Goal: Task Accomplishment & Management: Manage account settings

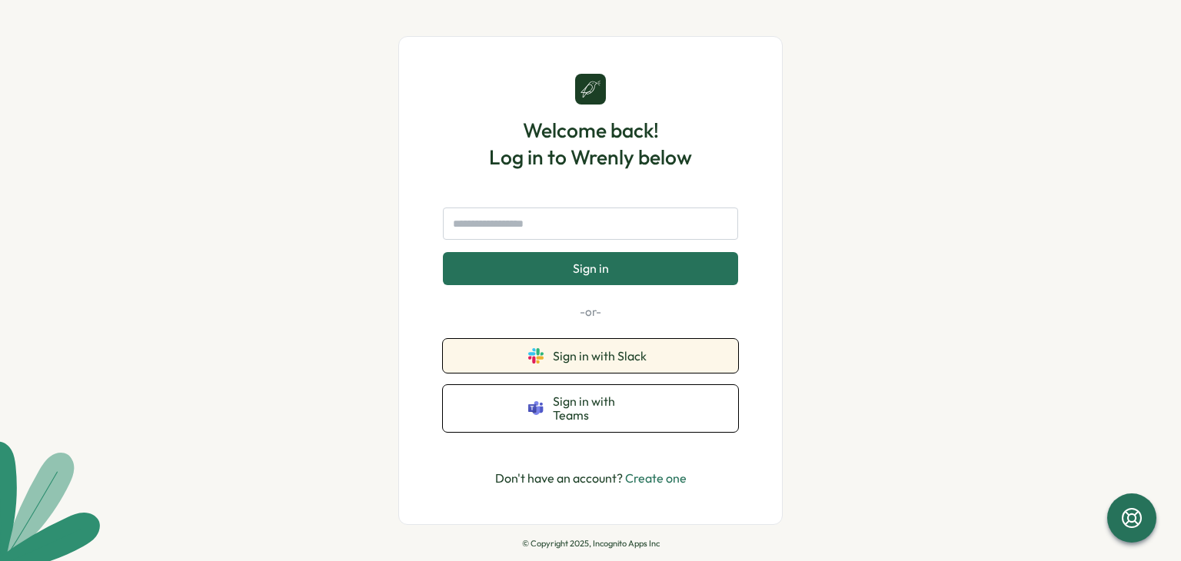
click at [553, 352] on button "Sign in with Slack" at bounding box center [590, 356] width 295 height 34
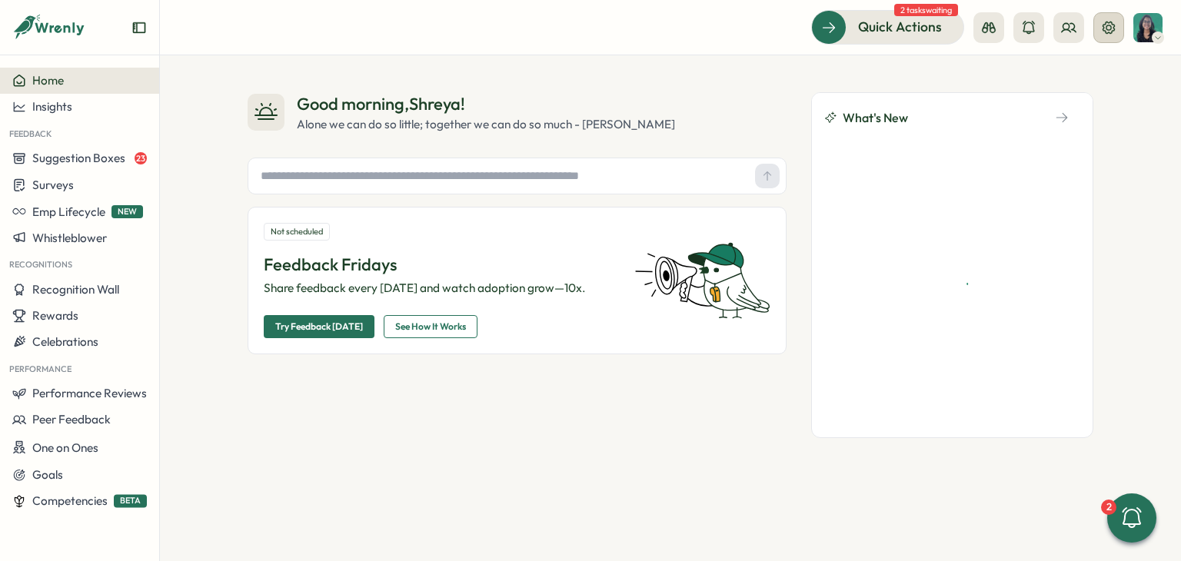
click at [1113, 32] on icon at bounding box center [1108, 27] width 15 height 15
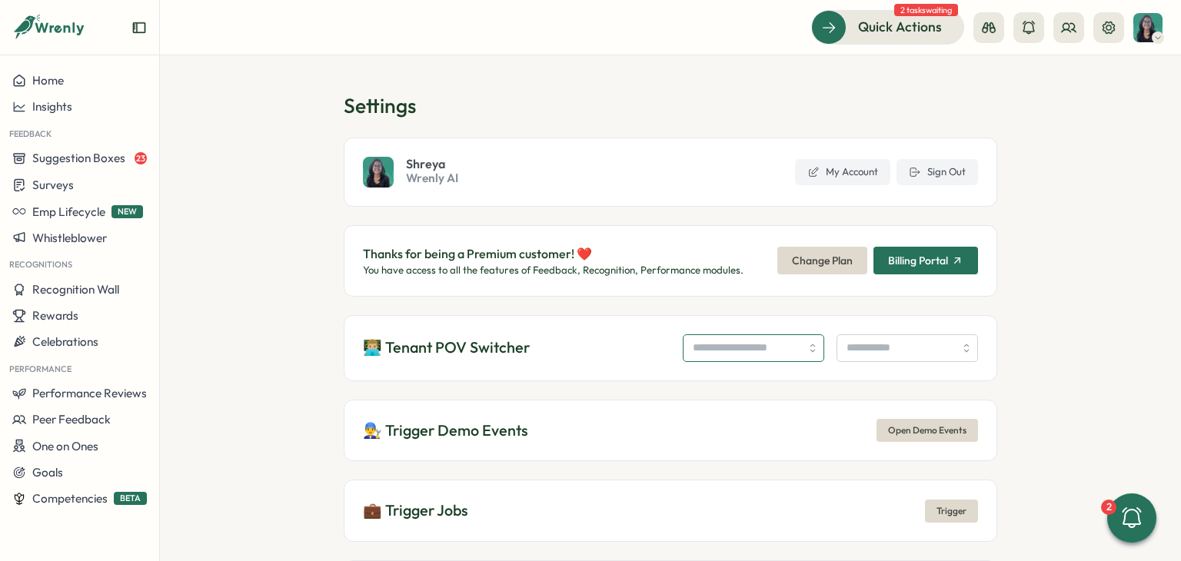
click at [704, 351] on input "search" at bounding box center [753, 348] width 141 height 28
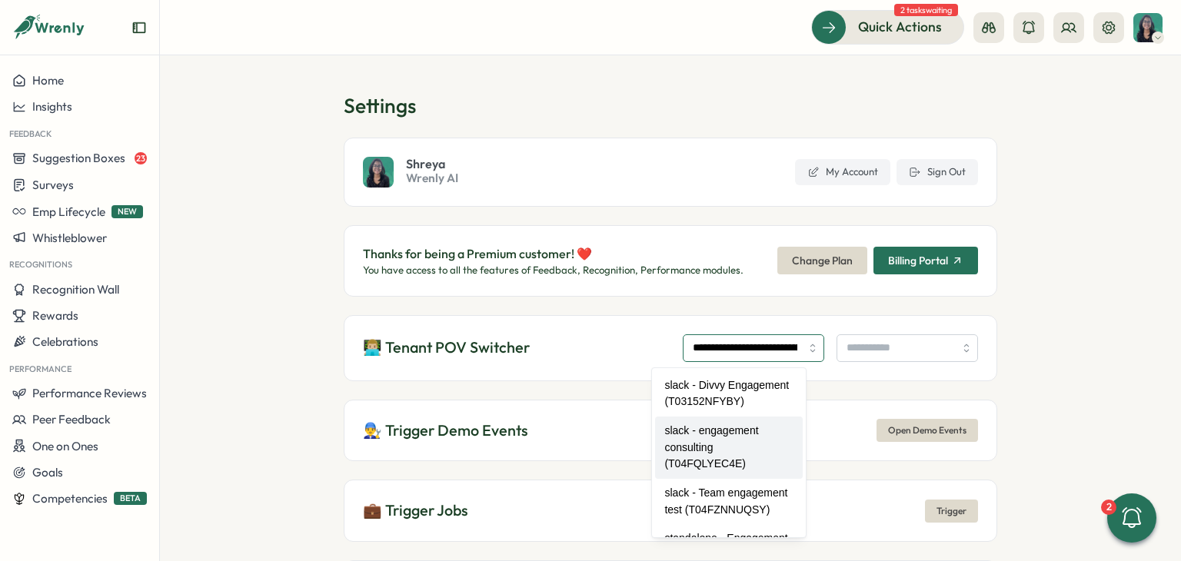
type input "**********"
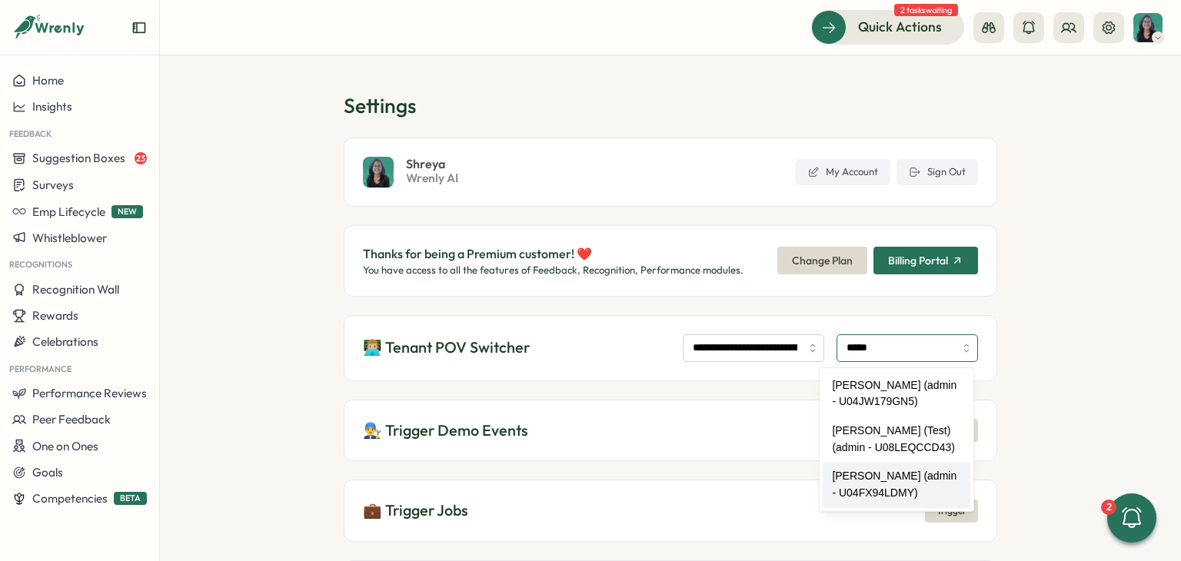
type input "**********"
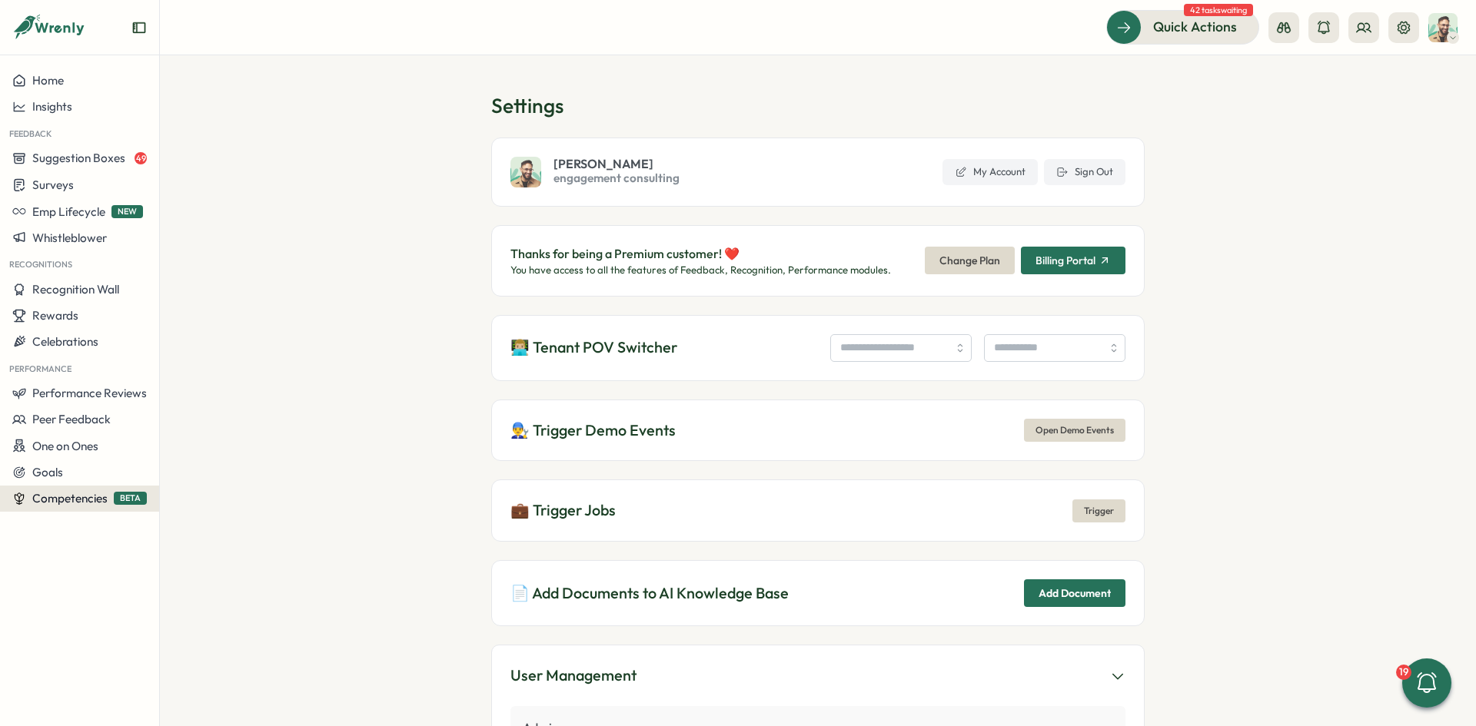
click at [58, 504] on span "Competencies" at bounding box center [69, 498] width 75 height 15
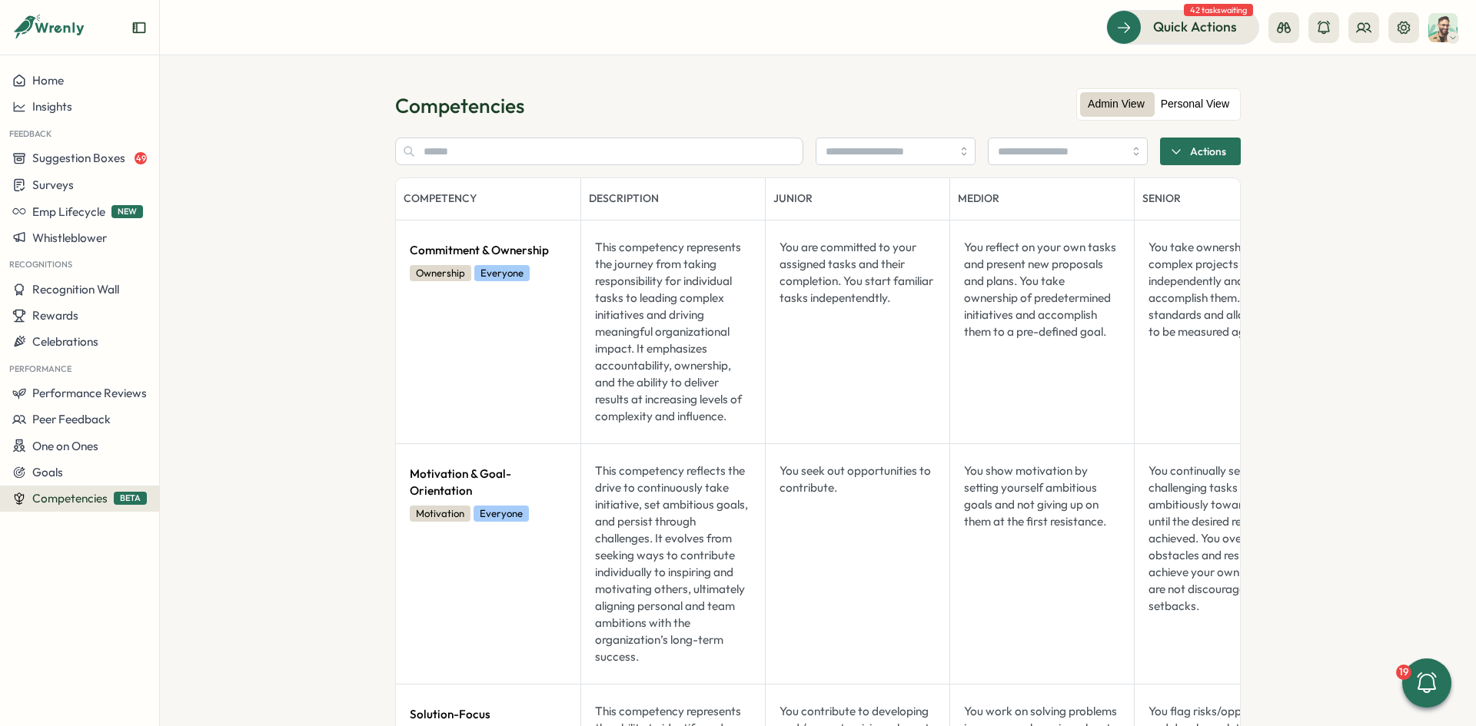
click at [1180, 101] on label "Personal View" at bounding box center [1195, 104] width 84 height 25
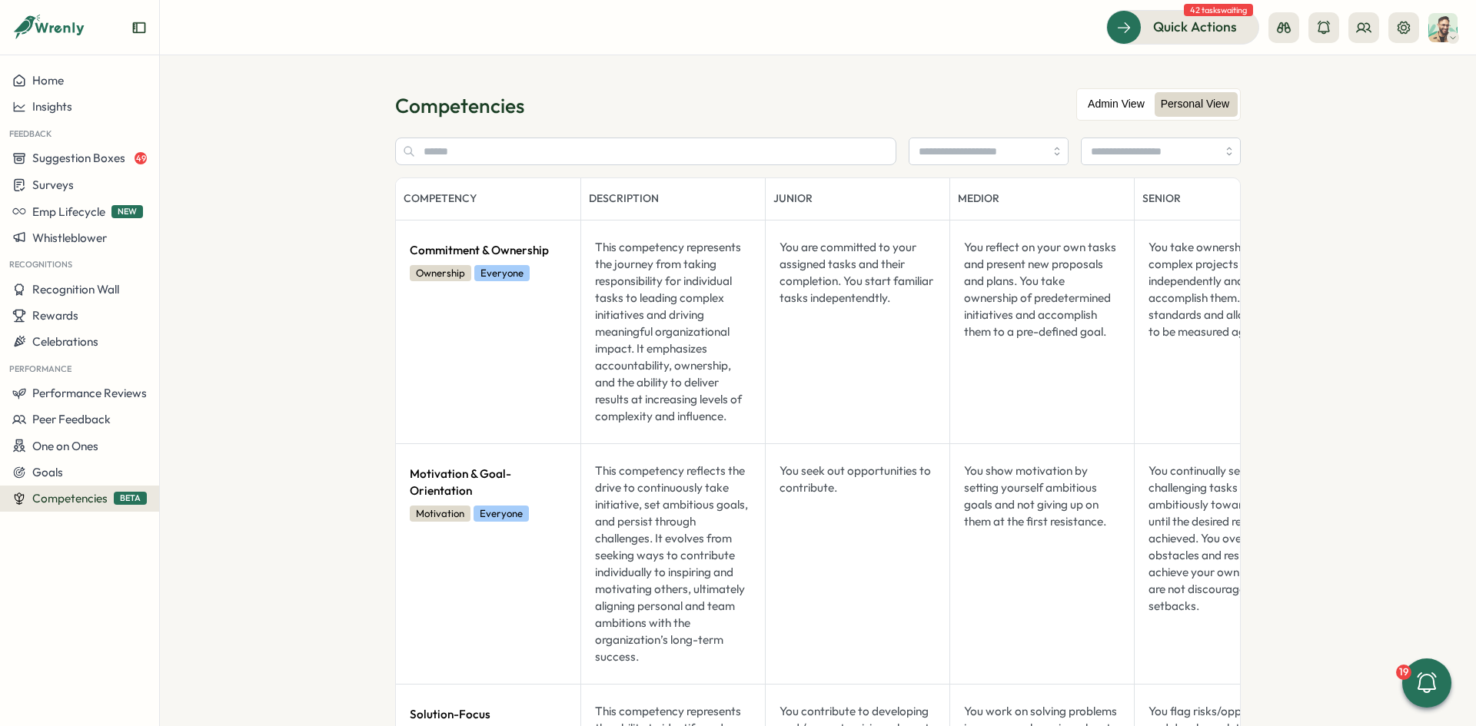
click at [1088, 104] on label "Admin View" at bounding box center [1116, 104] width 72 height 25
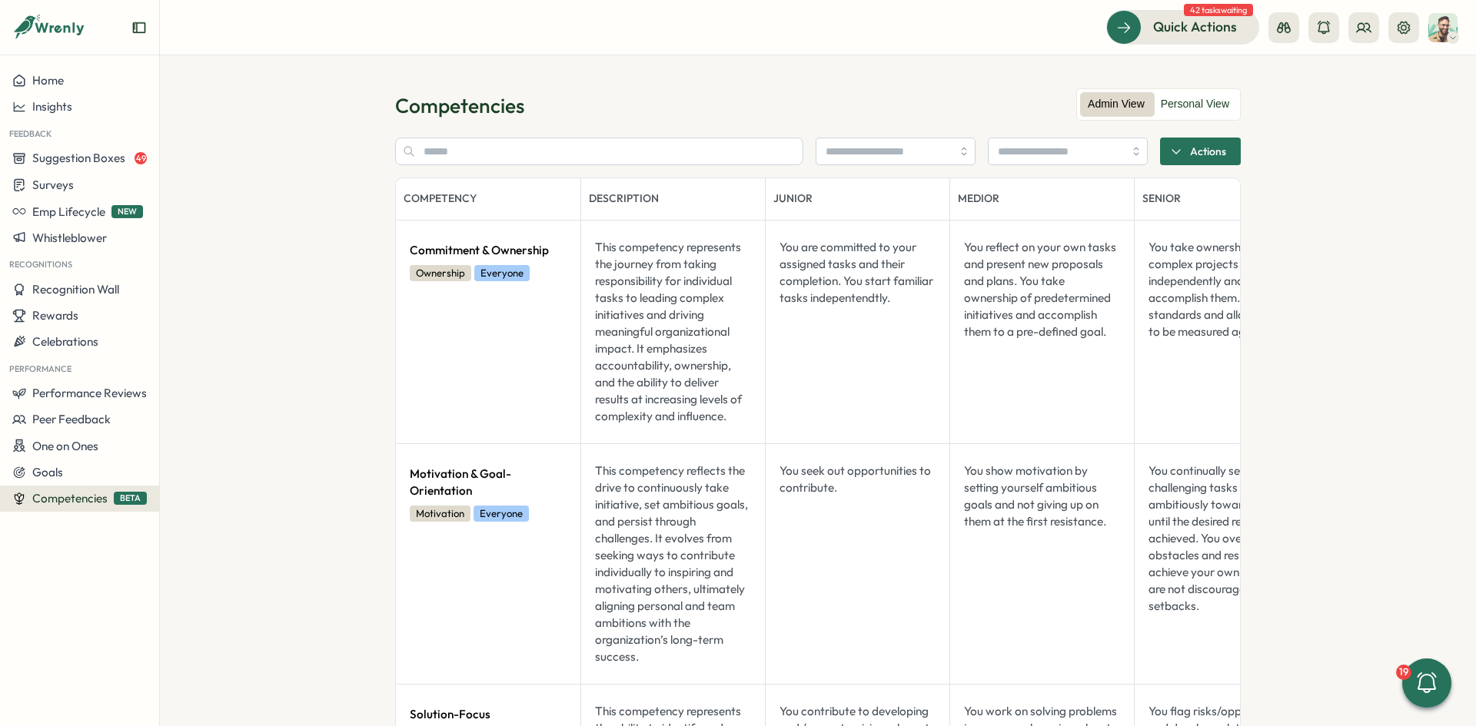
click at [1180, 152] on span "Actions" at bounding box center [1208, 151] width 36 height 26
click at [1180, 241] on span "Preview as user" at bounding box center [1198, 239] width 80 height 14
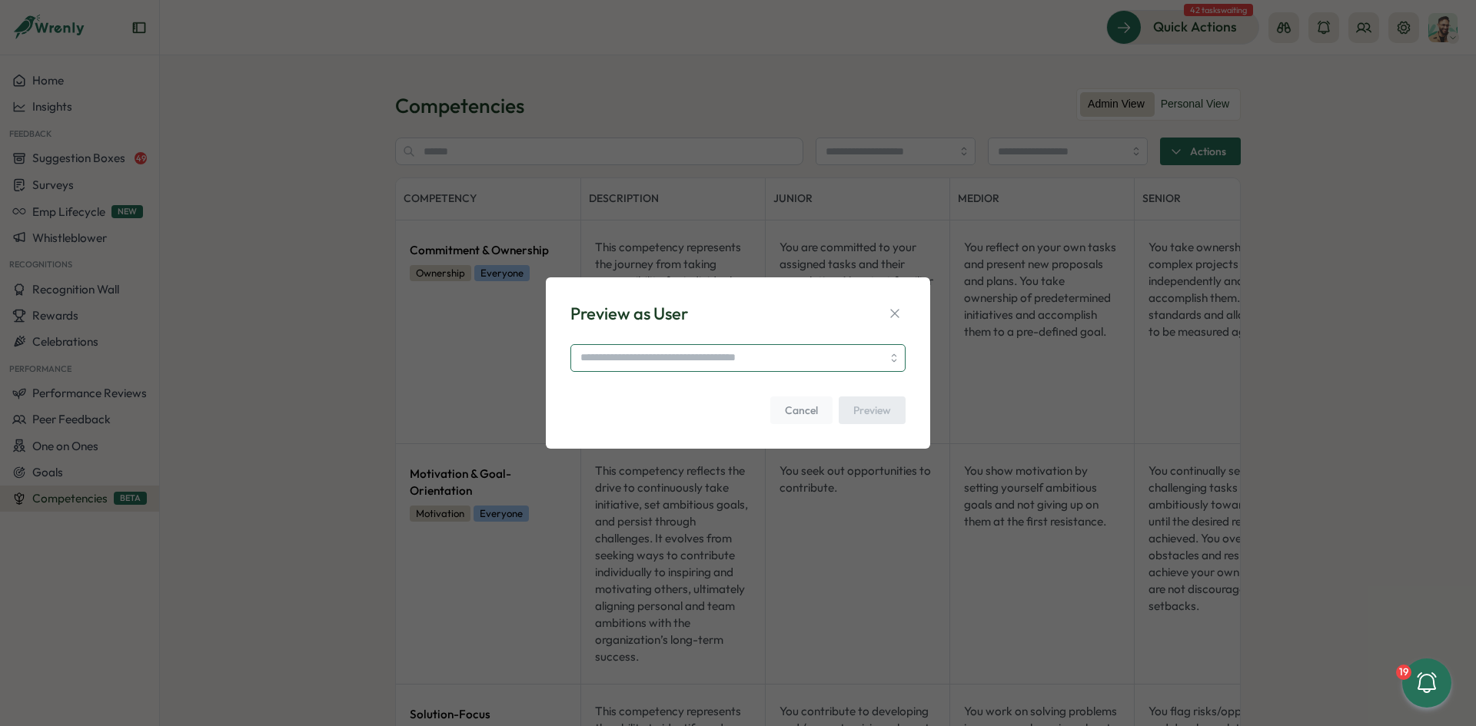
click at [793, 349] on input "search" at bounding box center [737, 358] width 335 height 28
type input "**********"
click at [873, 405] on span "Preview" at bounding box center [872, 410] width 38 height 26
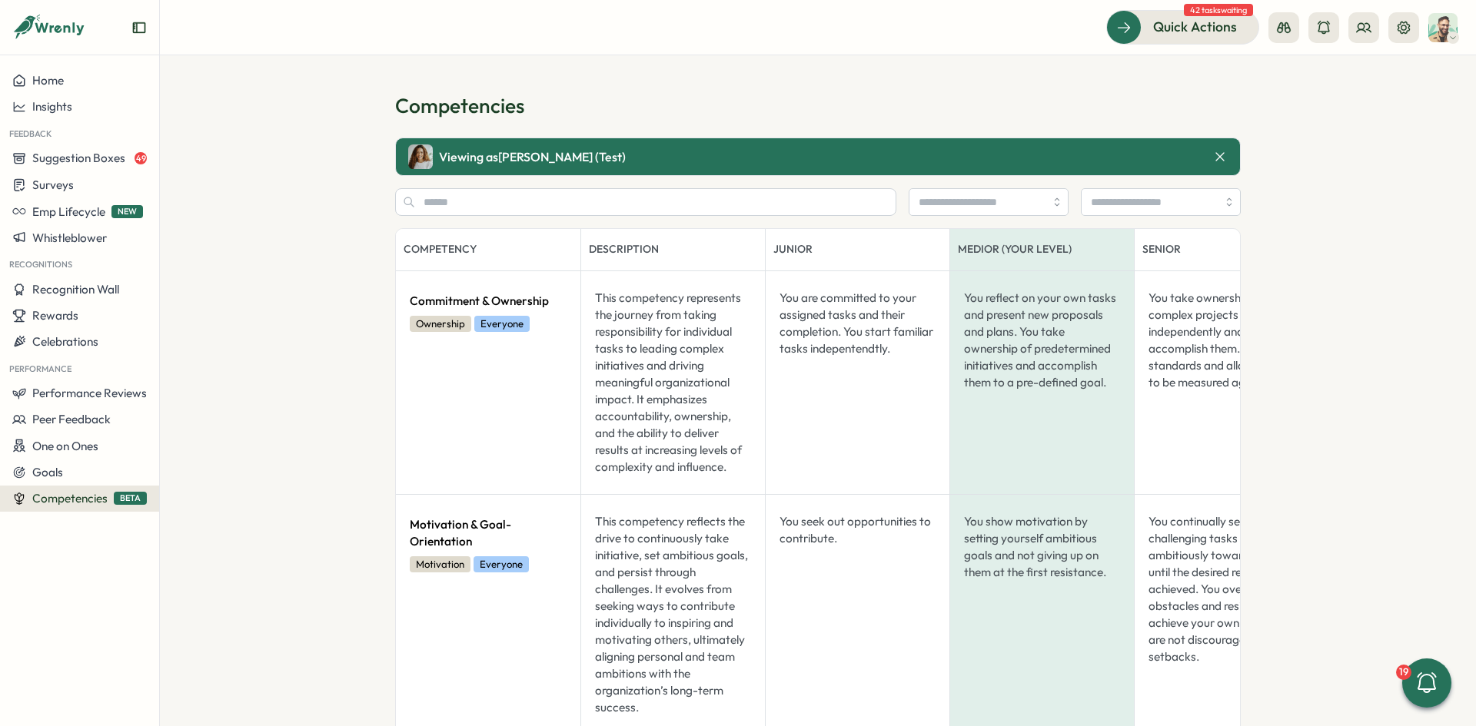
click at [1180, 155] on icon at bounding box center [1219, 156] width 15 height 15
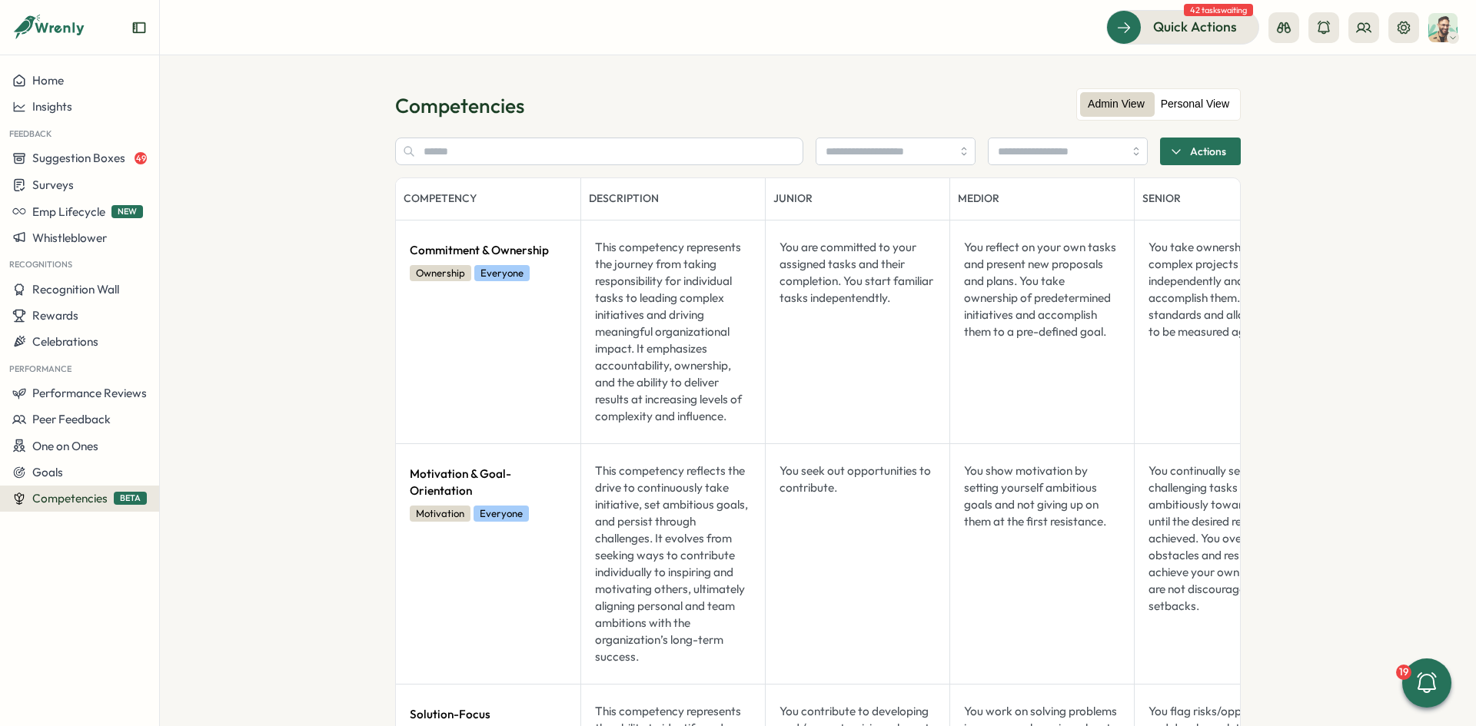
click at [1171, 93] on label "Personal View" at bounding box center [1195, 104] width 84 height 25
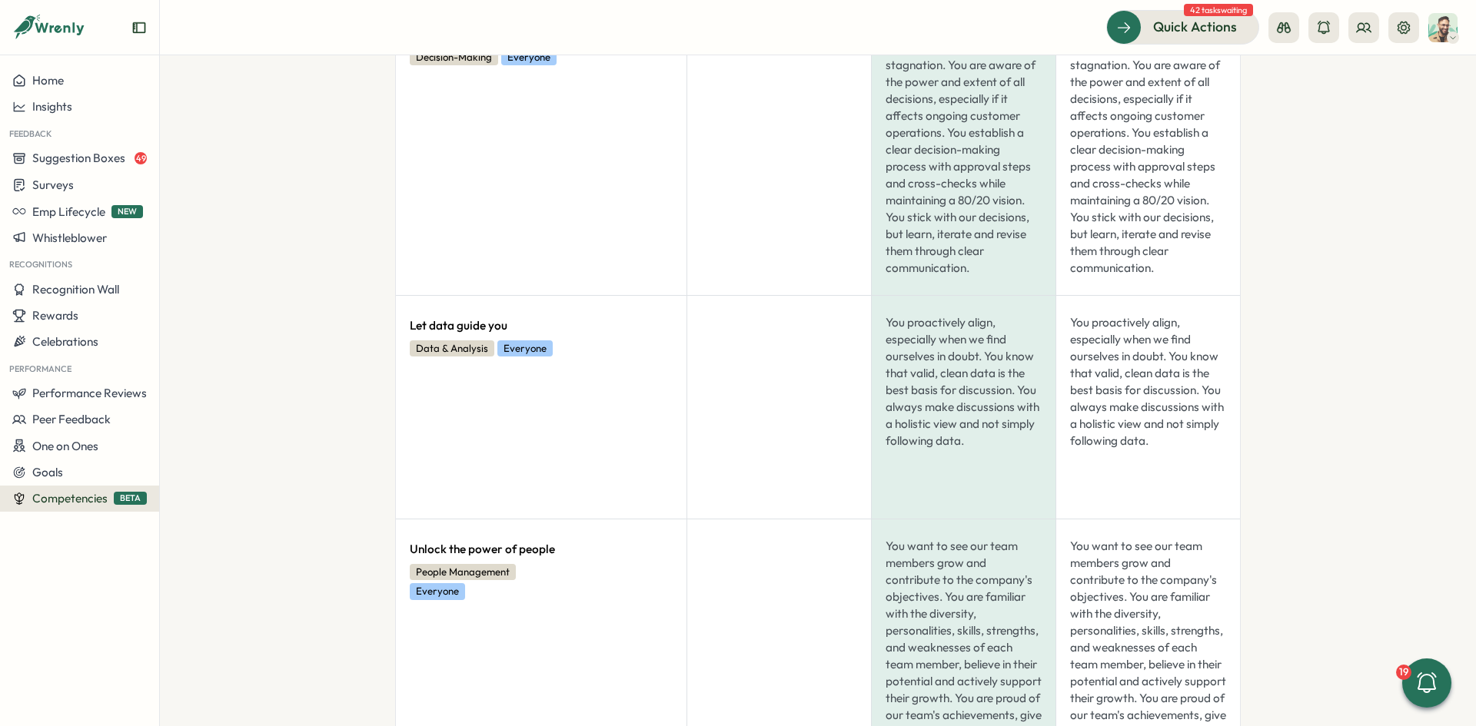
scroll to position [4958, 0]
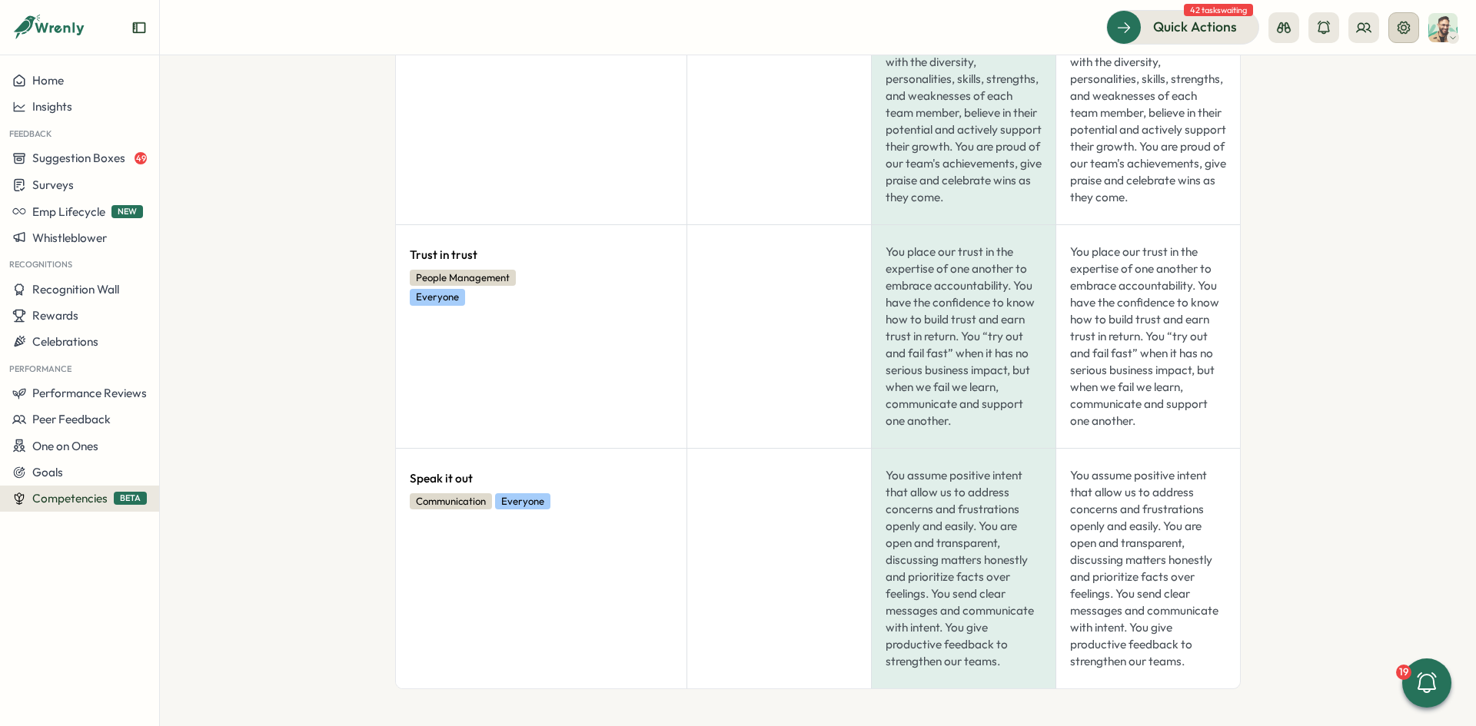
click at [1180, 20] on icon at bounding box center [1403, 27] width 15 height 15
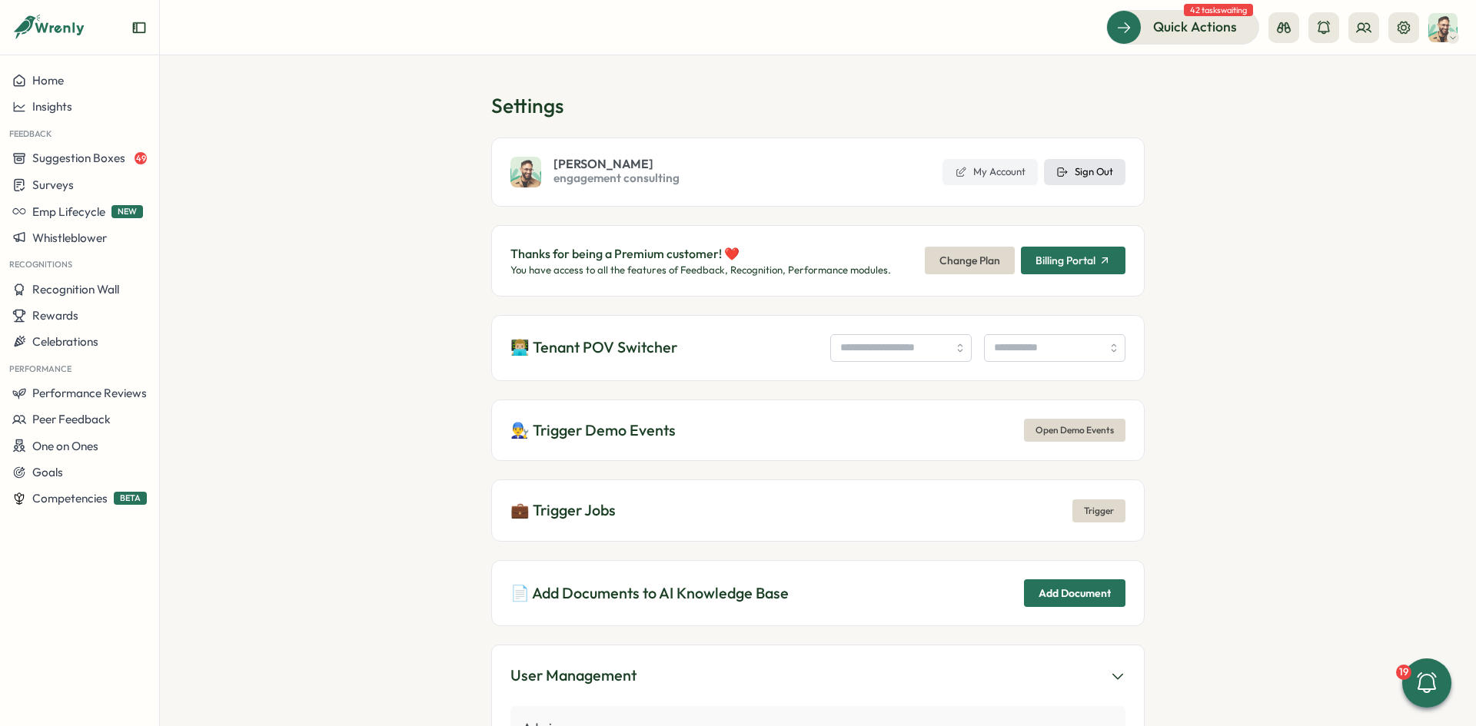
click at [1069, 165] on button "Sign Out" at bounding box center [1084, 172] width 81 height 26
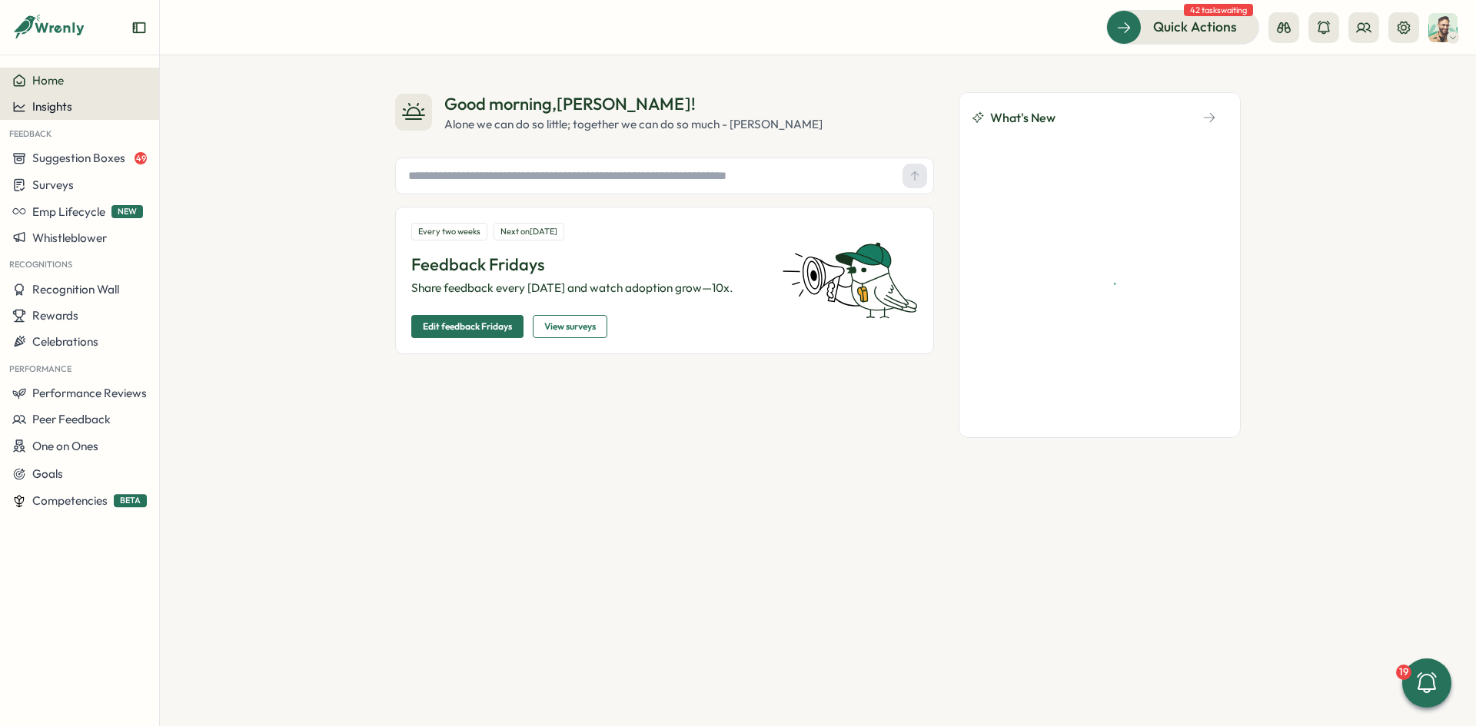
click at [88, 111] on div "Insights" at bounding box center [79, 107] width 135 height 14
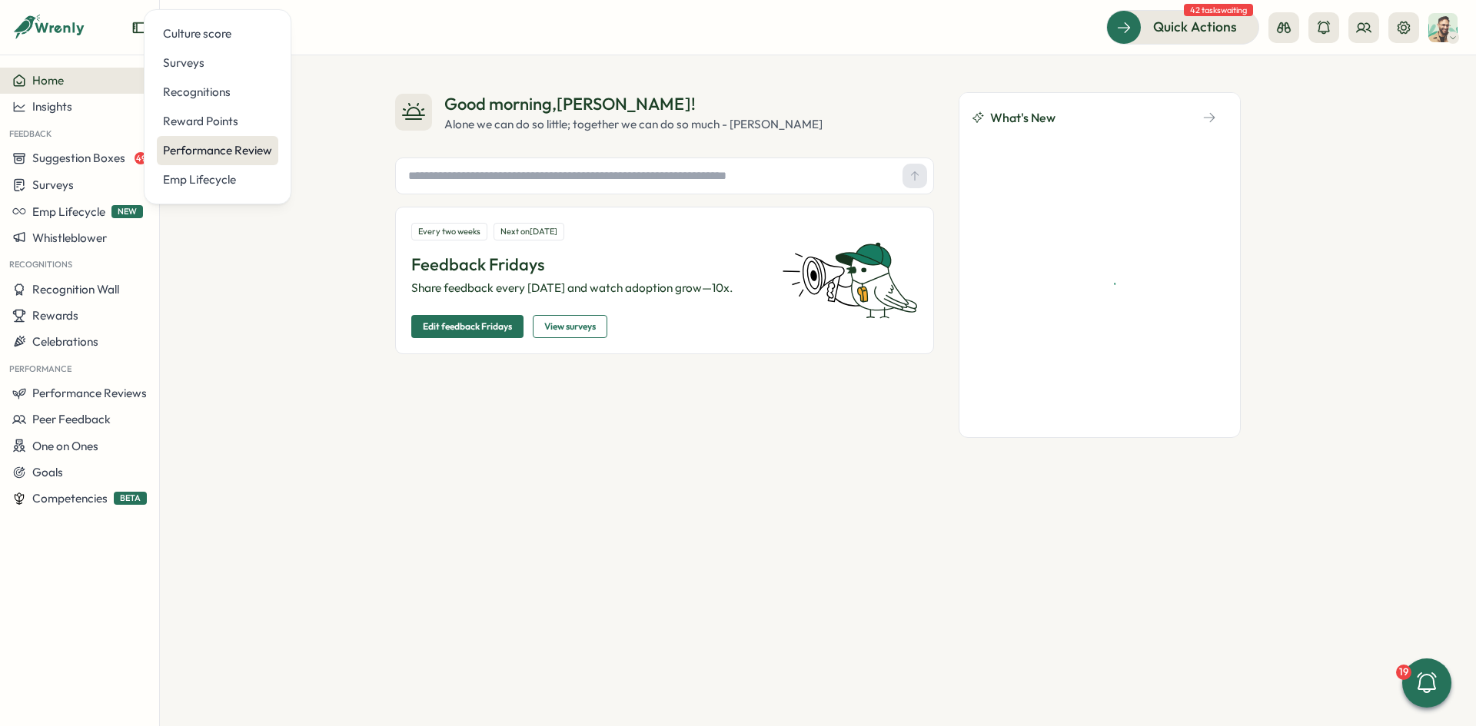
click at [229, 151] on div "Performance Review" at bounding box center [217, 150] width 109 height 17
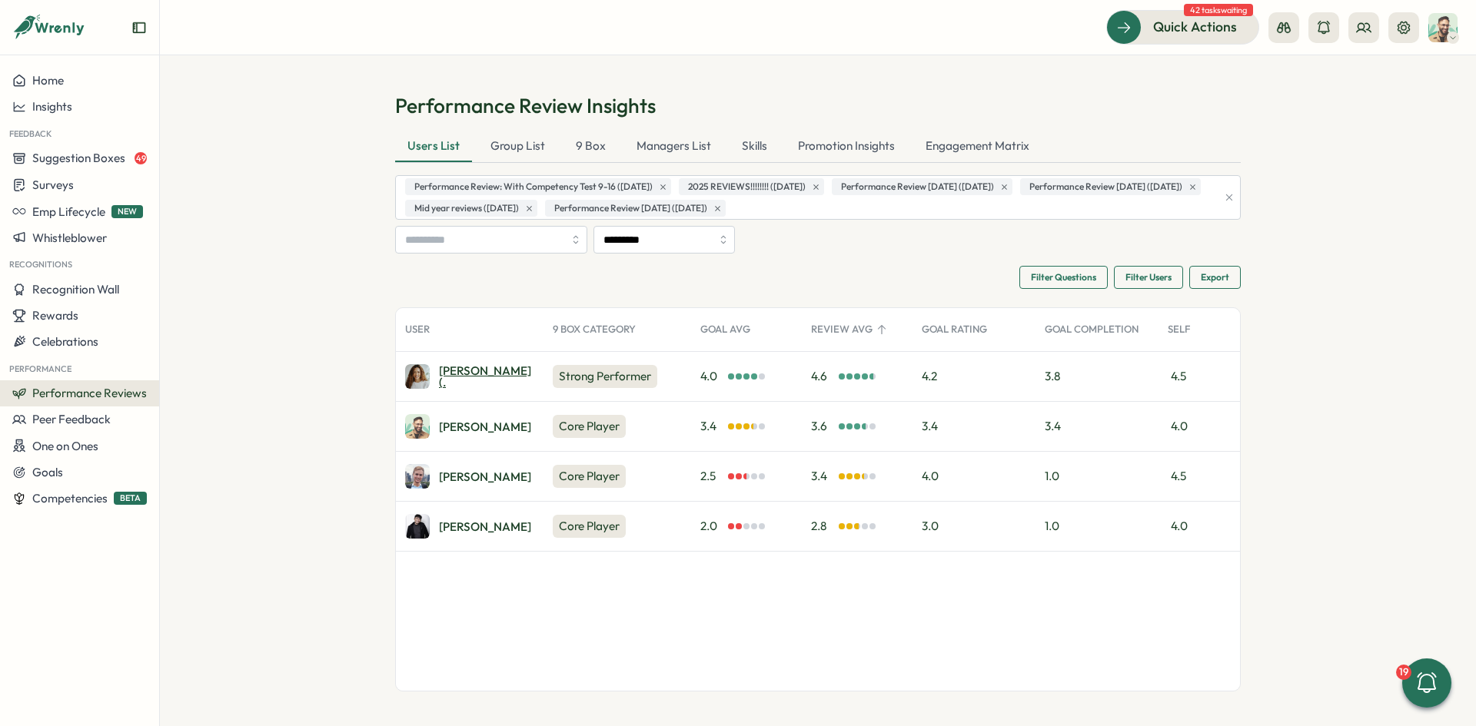
click at [439, 381] on div "Patricia (." at bounding box center [486, 377] width 95 height 24
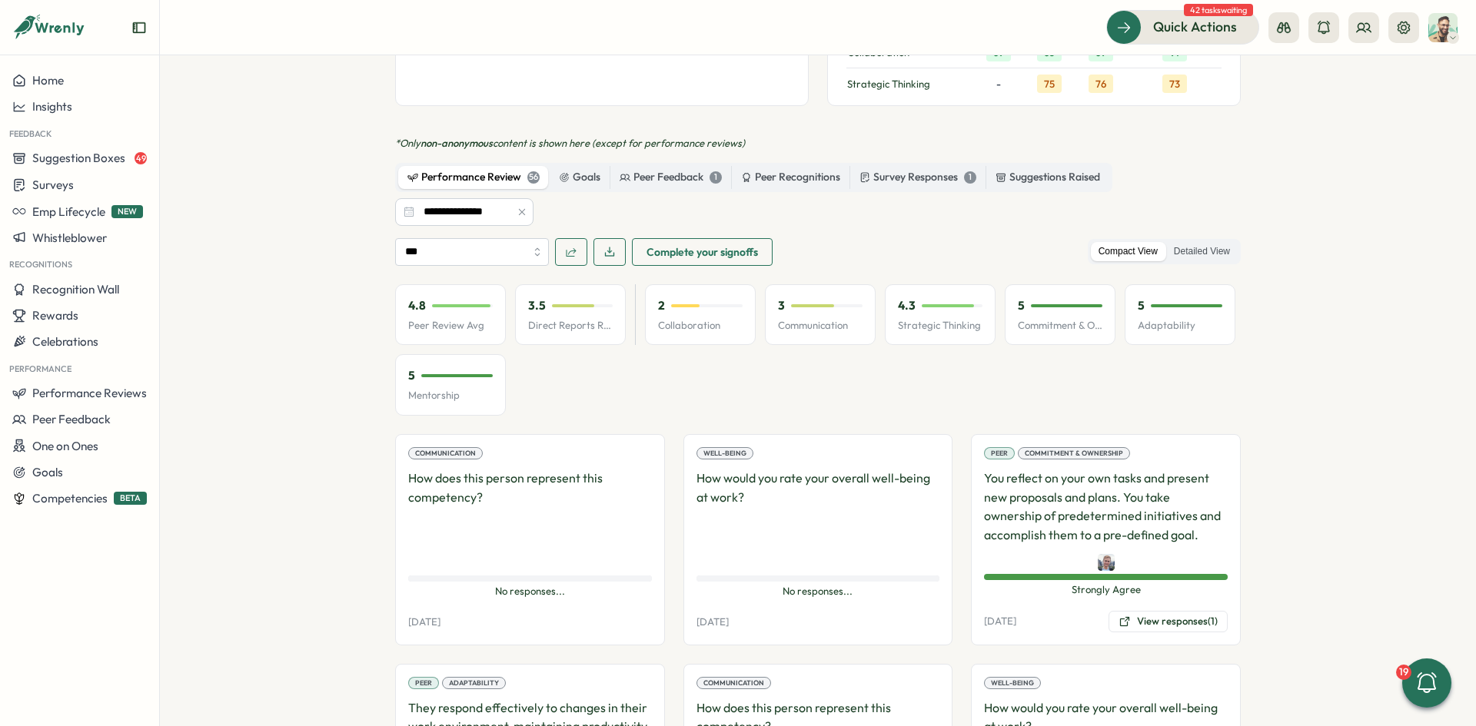
scroll to position [1384, 0]
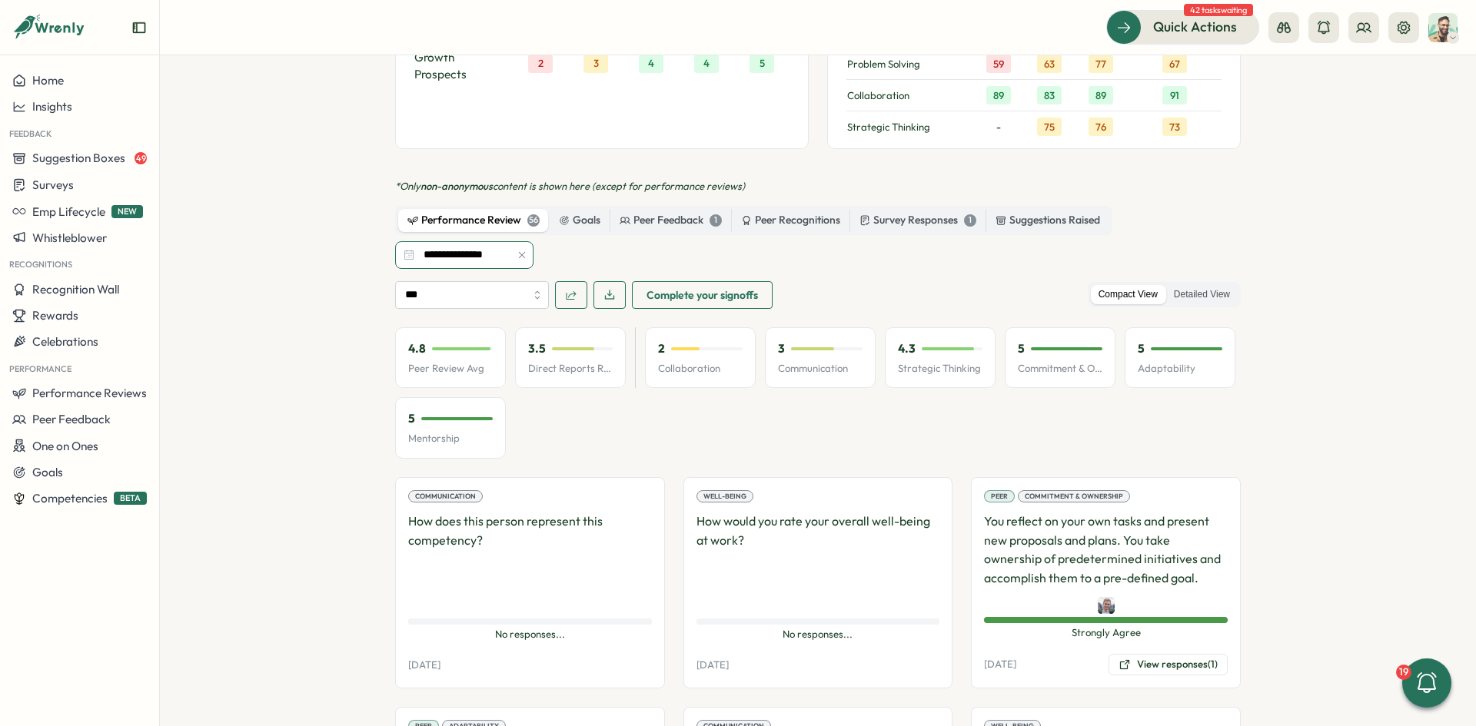
click at [478, 254] on input "**********" at bounding box center [464, 255] width 138 height 28
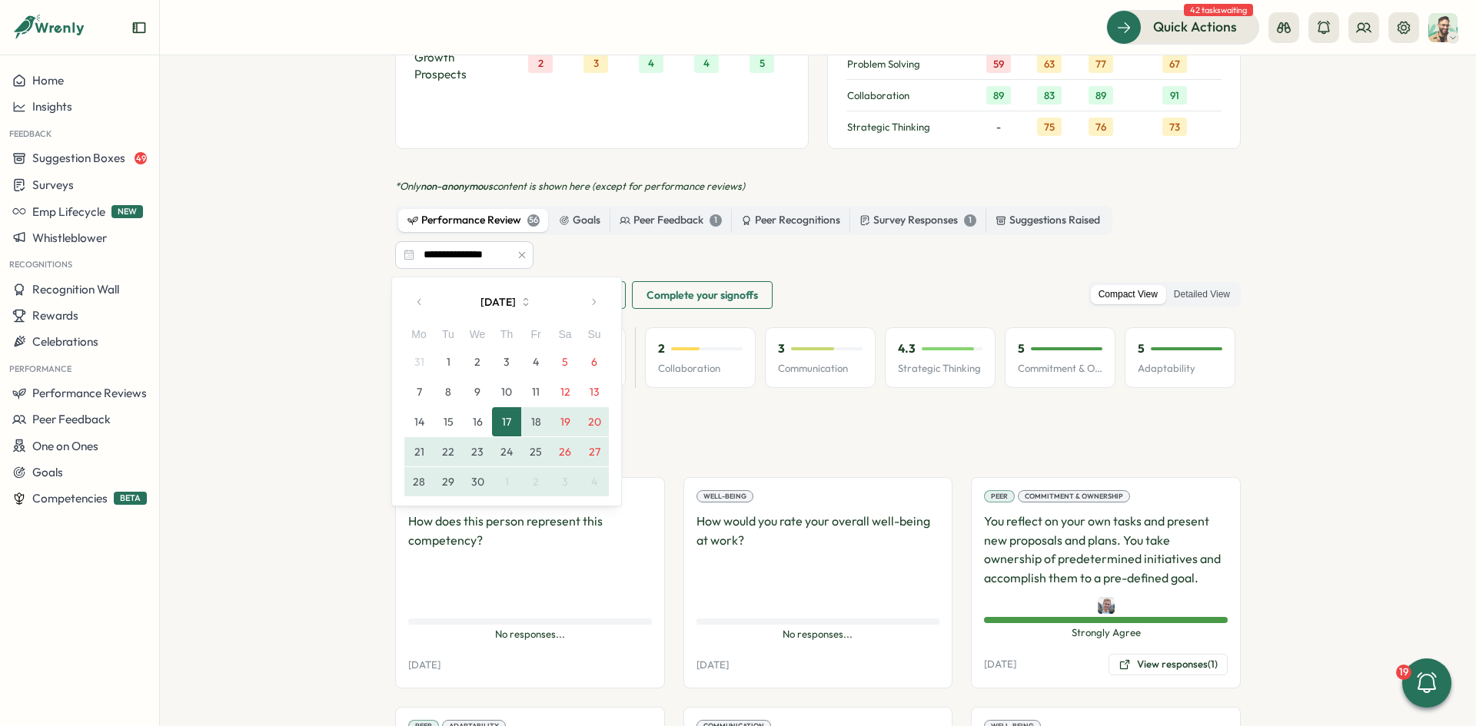
click at [587, 308] on button "button" at bounding box center [593, 302] width 31 height 31
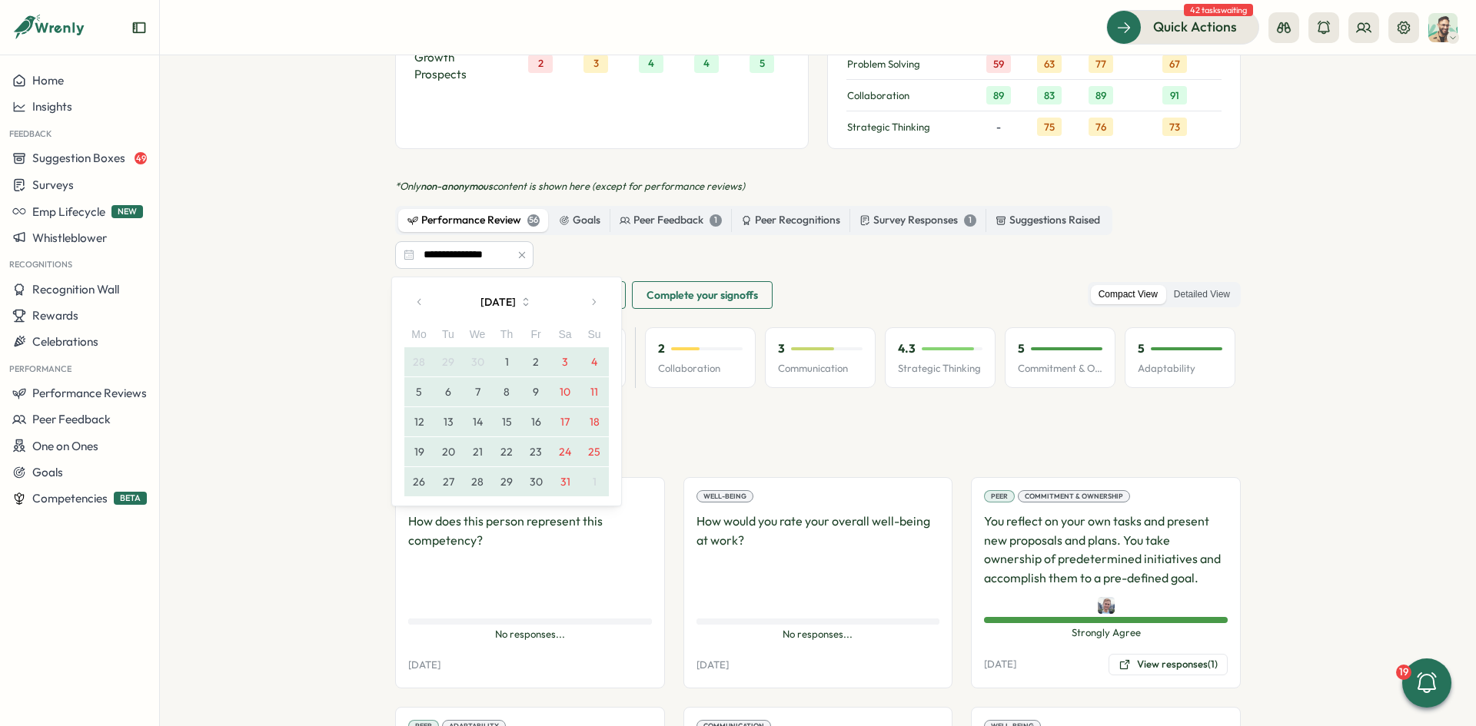
click at [587, 308] on button "button" at bounding box center [593, 302] width 31 height 31
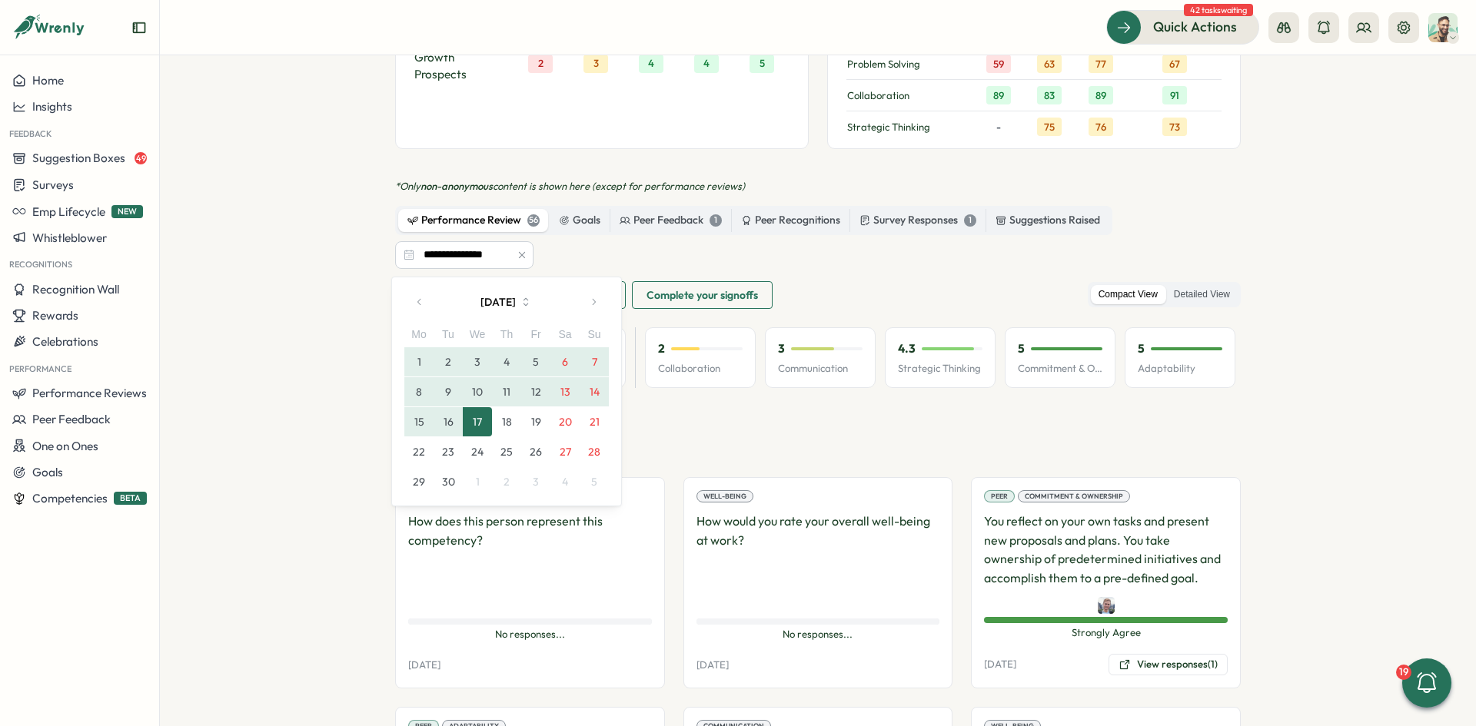
click at [420, 420] on button "15" at bounding box center [418, 421] width 29 height 29
click at [507, 417] on button "18" at bounding box center [506, 421] width 29 height 29
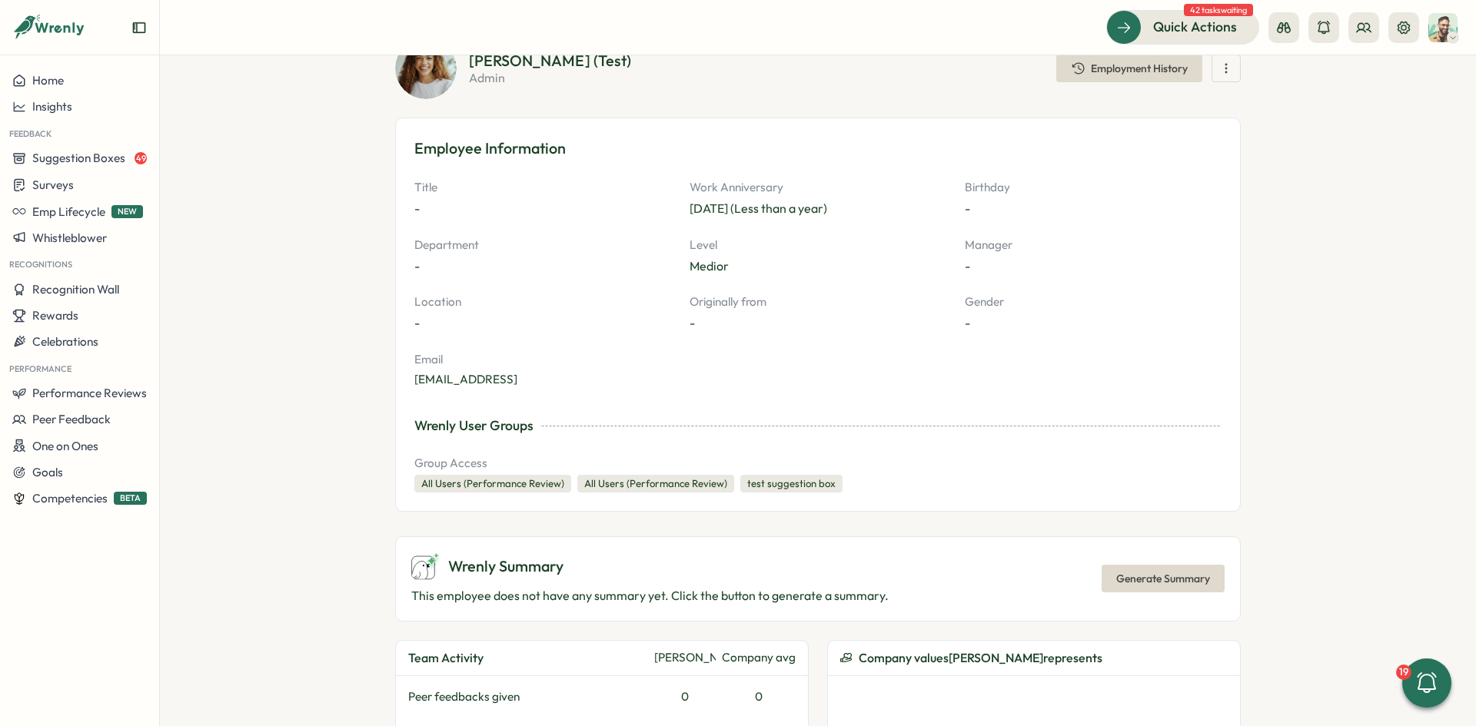
scroll to position [0, 0]
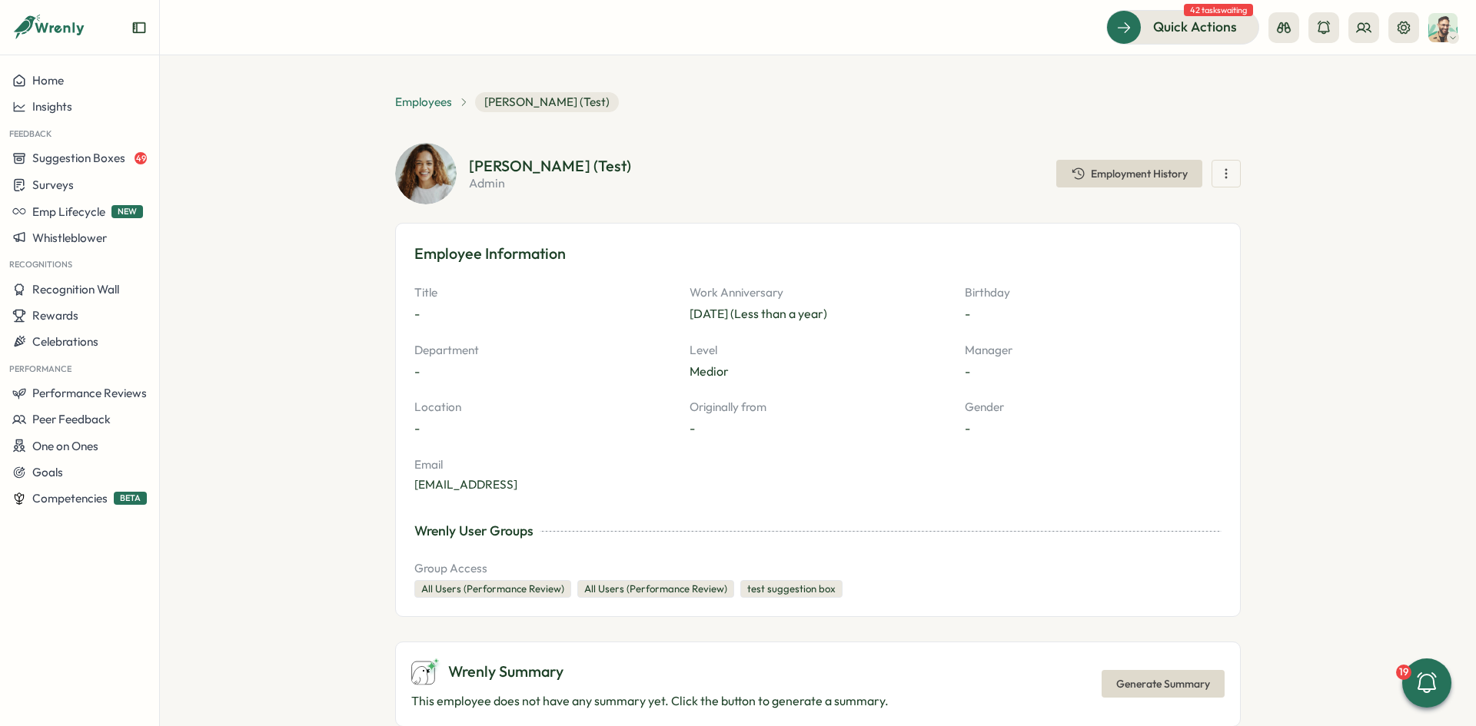
click at [437, 98] on span "Employees" at bounding box center [423, 102] width 57 height 17
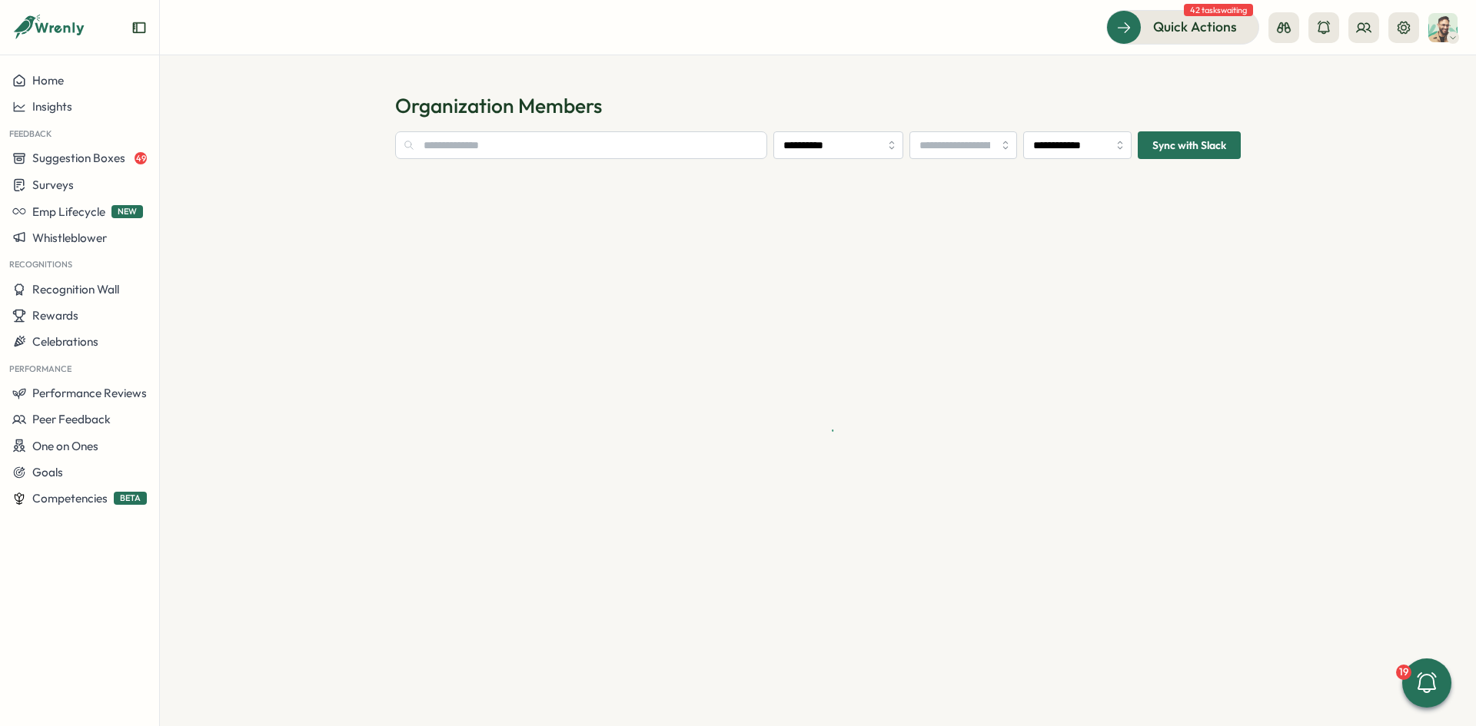
type input "**********"
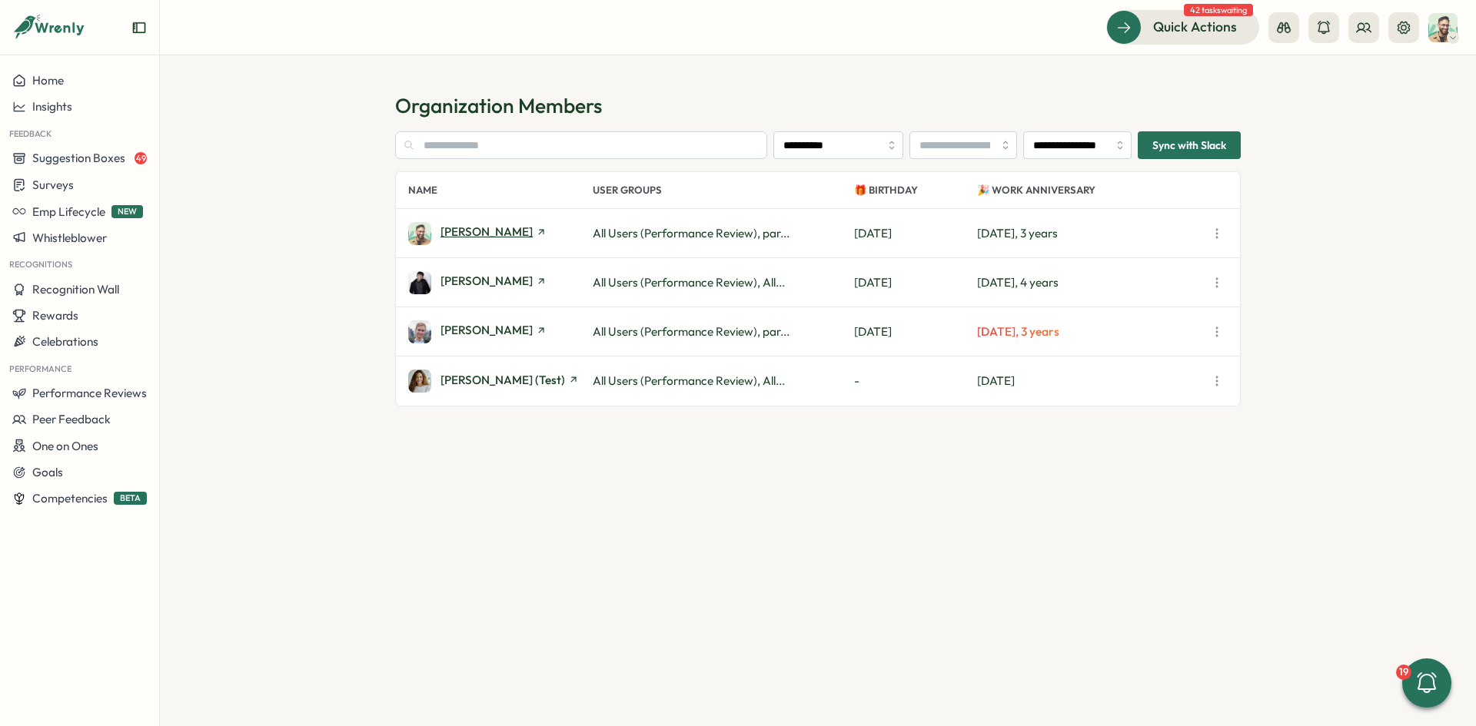
click at [447, 236] on span "[PERSON_NAME]" at bounding box center [486, 232] width 92 height 12
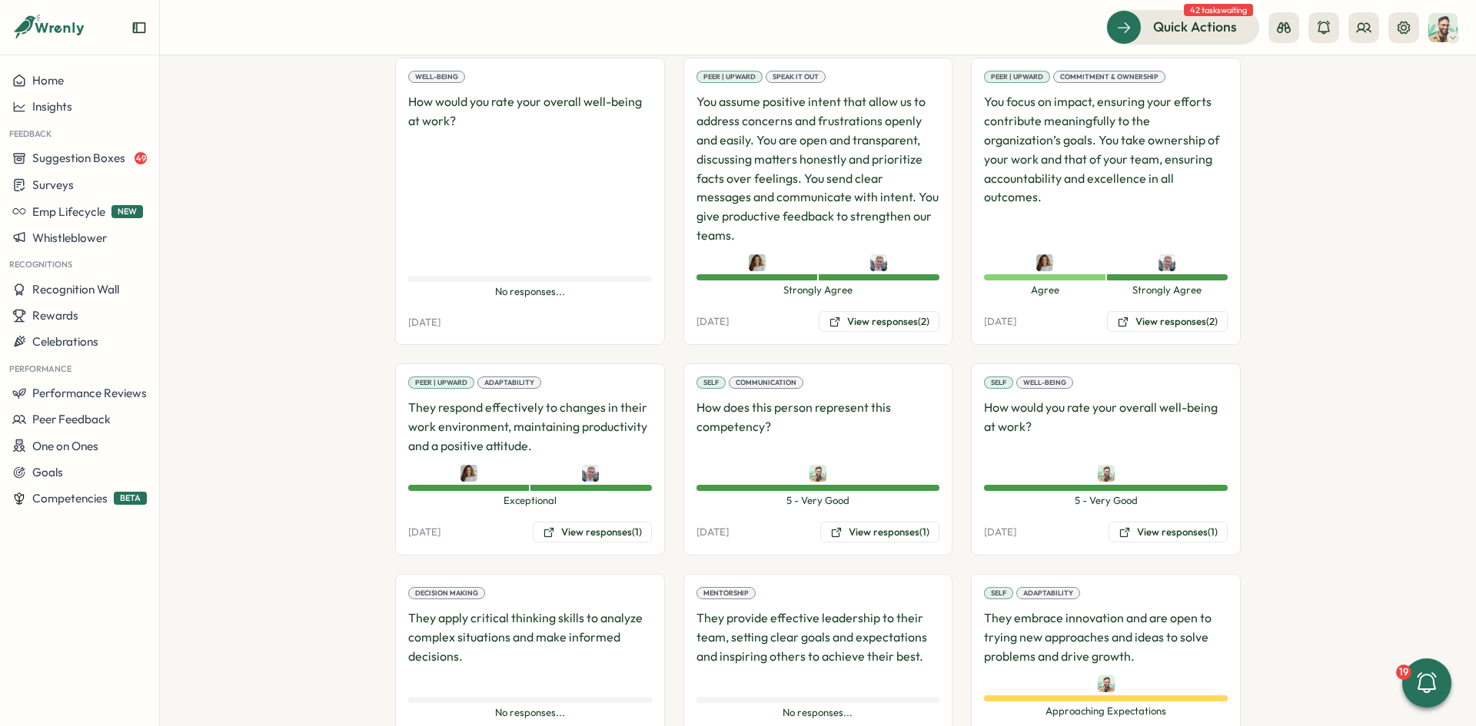
scroll to position [1750, 0]
